Goal: Find specific page/section

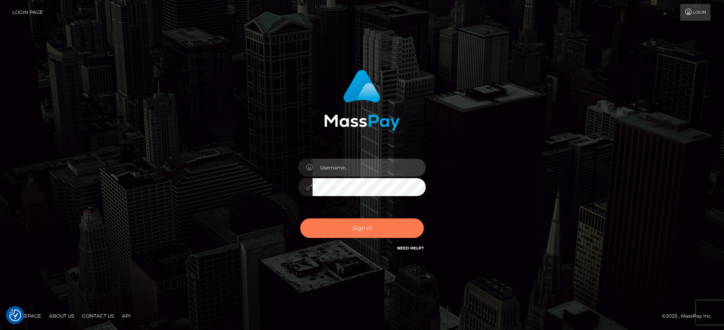
type input "[PERSON_NAME].levarti"
click at [357, 230] on button "Sign in" at bounding box center [362, 228] width 124 height 20
type input "[PERSON_NAME].levarti"
click at [348, 228] on button "Sign in" at bounding box center [362, 228] width 124 height 20
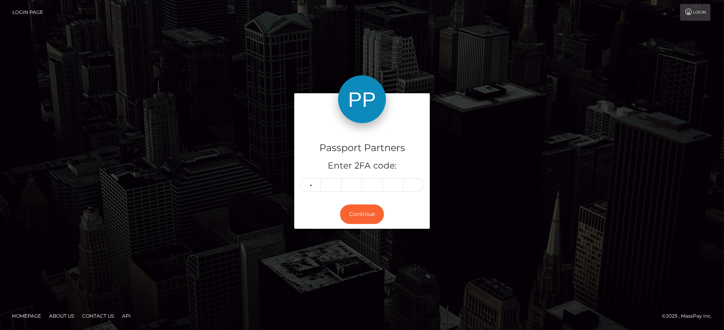
type input "5"
type input "7"
type input "6"
type input "2"
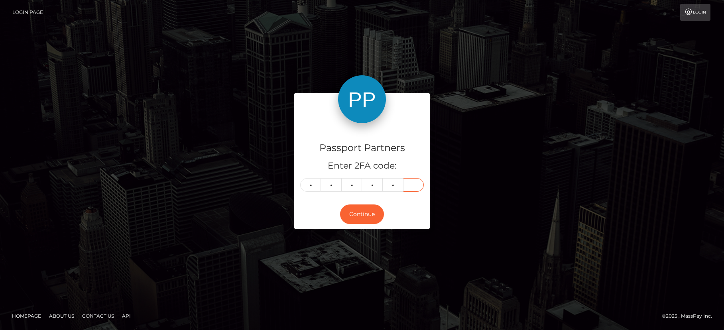
type input "0"
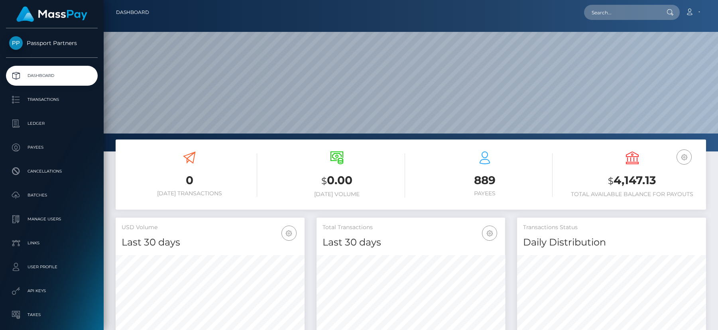
scroll to position [141, 189]
click at [625, 12] on input "text" at bounding box center [621, 12] width 75 height 15
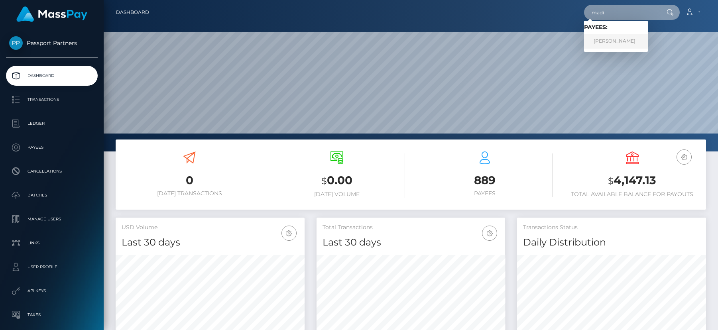
type input "madi"
click at [614, 41] on link "Madi Walling" at bounding box center [616, 41] width 64 height 15
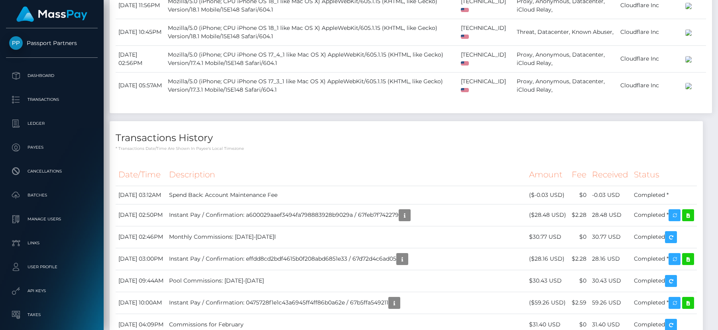
scroll to position [301, 0]
